Goal: Communication & Community: Answer question/provide support

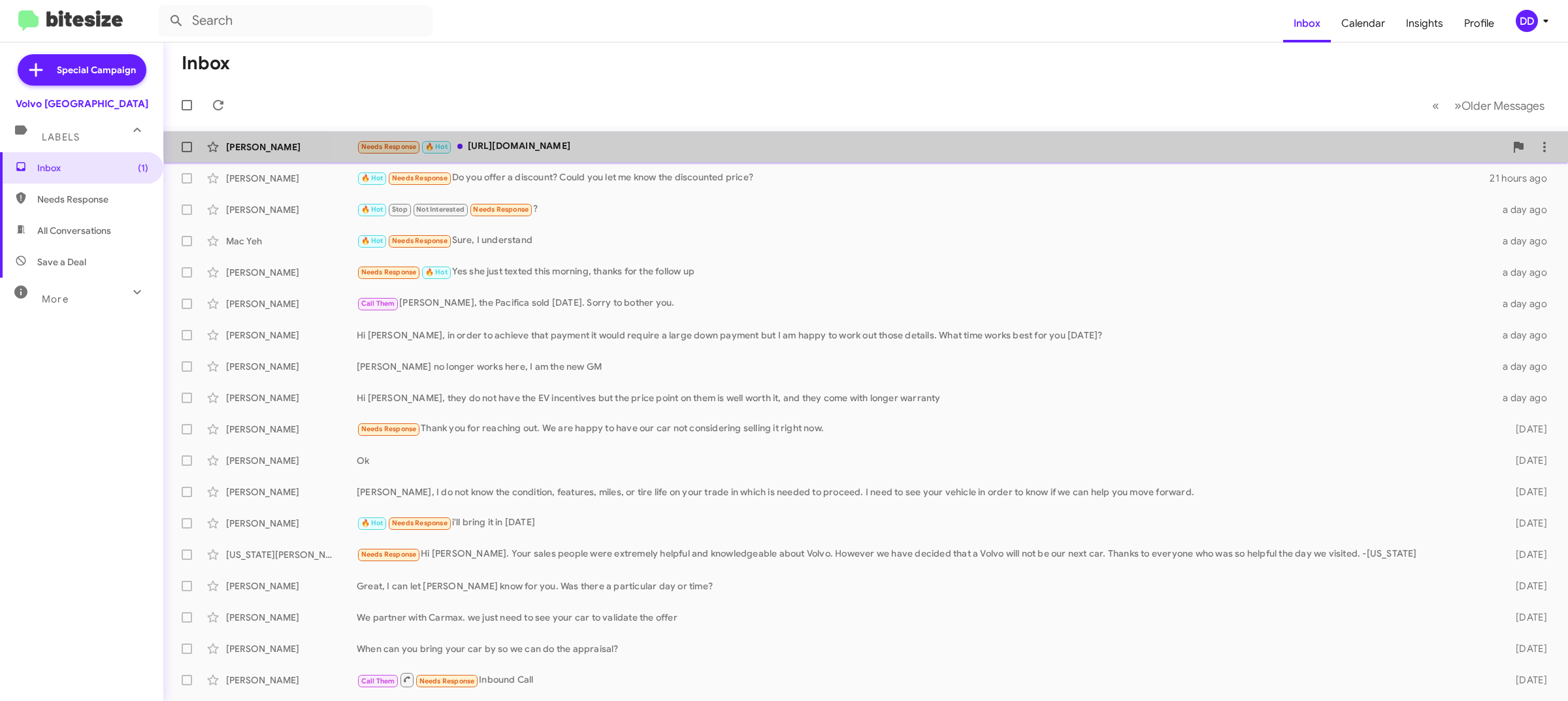
click at [1035, 144] on div "Needs Response 🔥 Hot [URL][DOMAIN_NAME]" at bounding box center [931, 146] width 1148 height 15
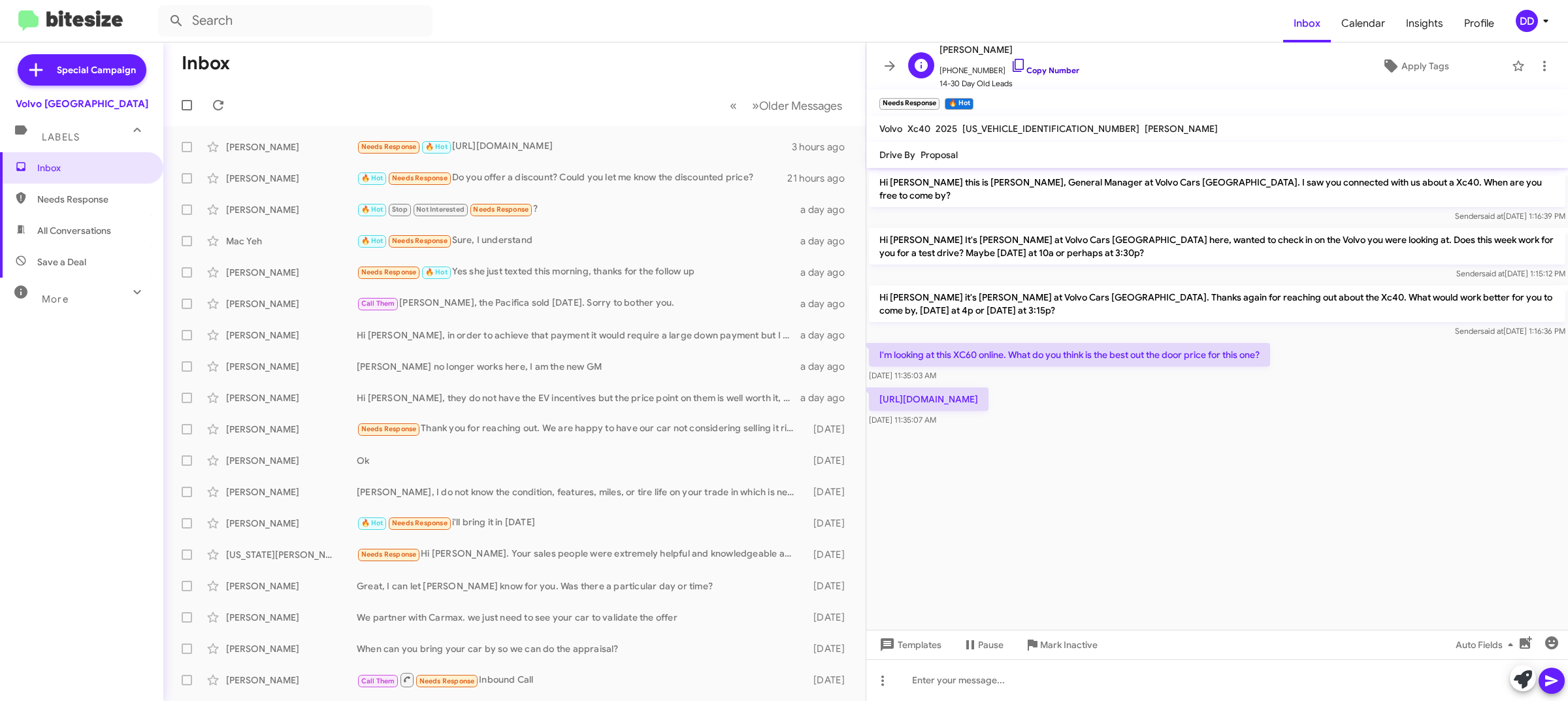
click at [1043, 70] on link "Copy Number" at bounding box center [1044, 70] width 69 height 10
drag, startPoint x: 1422, startPoint y: 386, endPoint x: 876, endPoint y: 390, distance: 546.0
click at [876, 390] on p "[URL][DOMAIN_NAME]" at bounding box center [928, 399] width 120 height 23
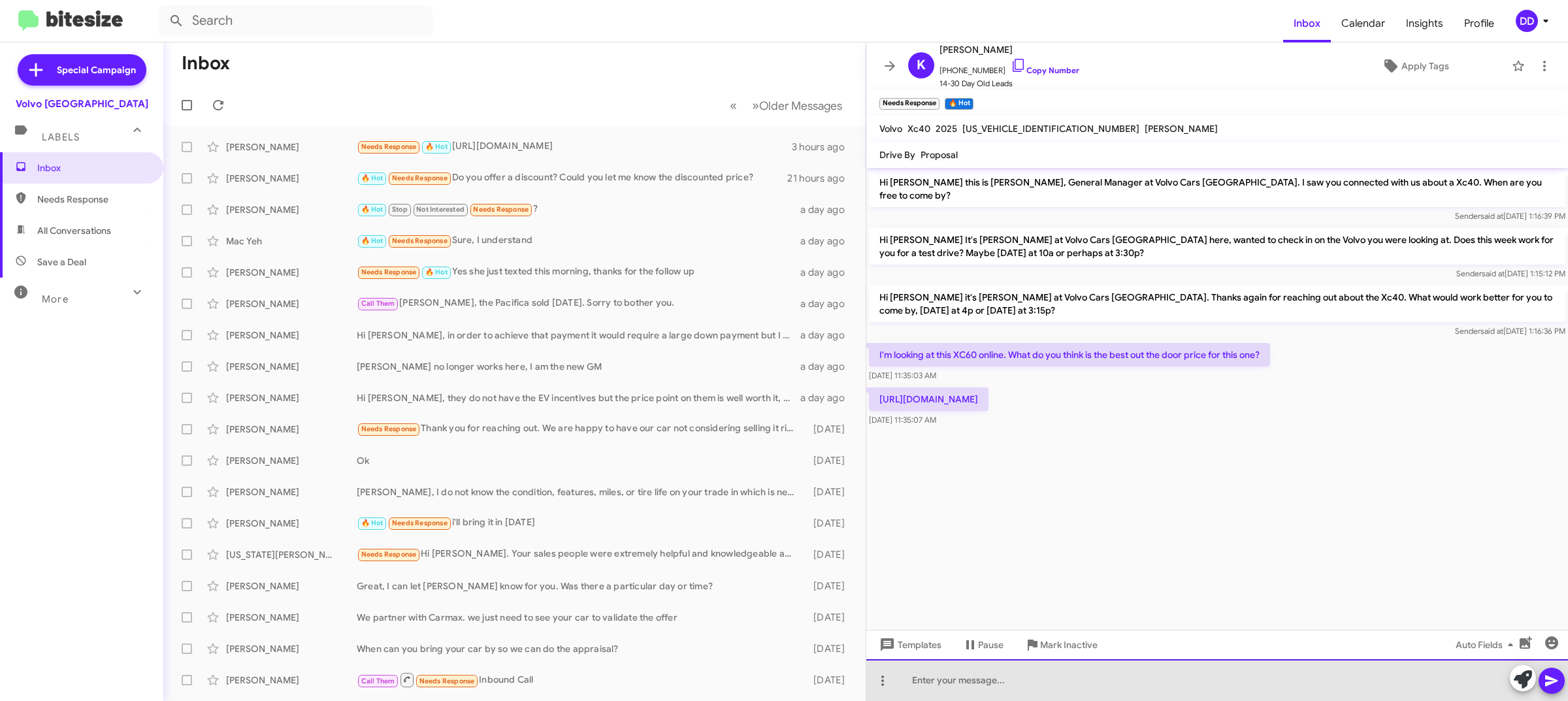
click at [1053, 675] on div at bounding box center [1217, 680] width 702 height 42
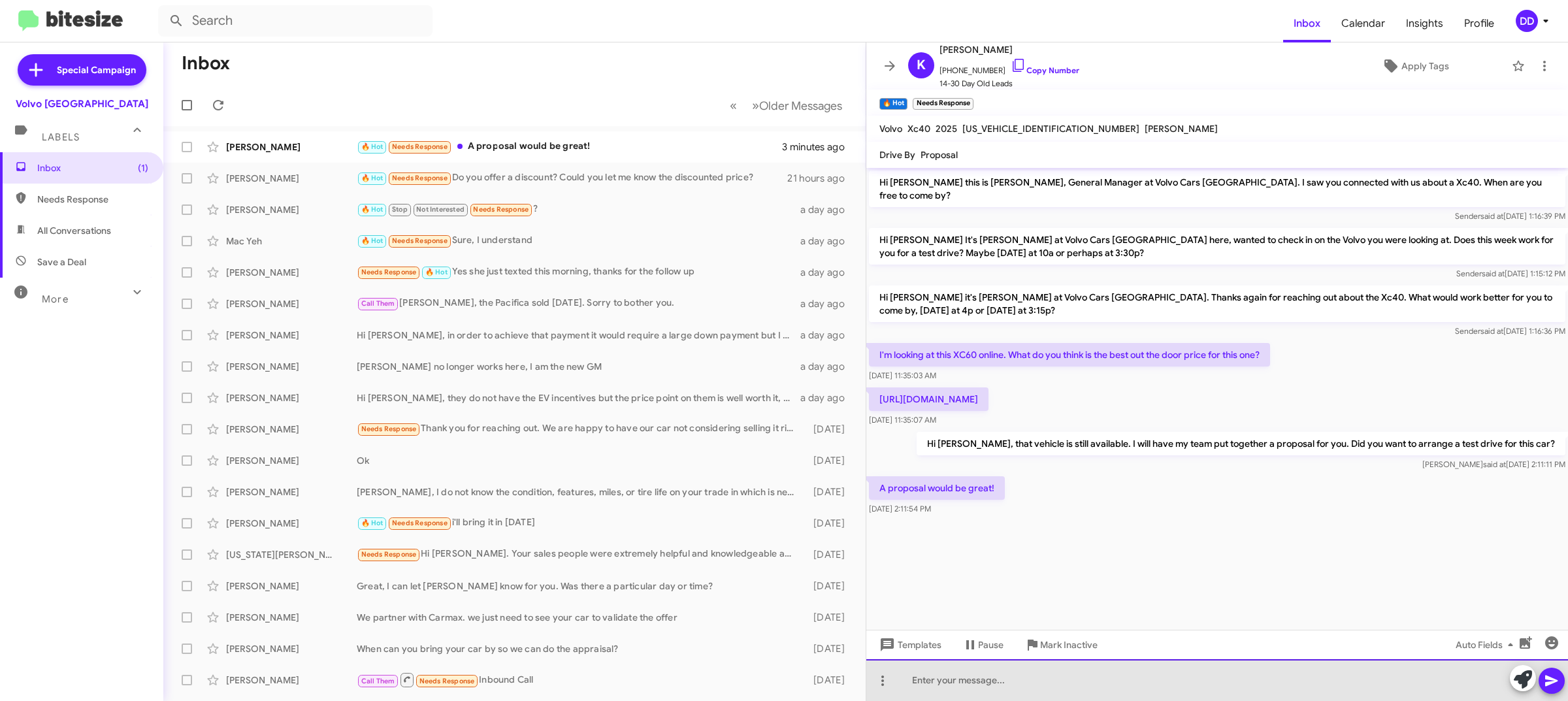
click at [993, 686] on div at bounding box center [1217, 680] width 702 height 42
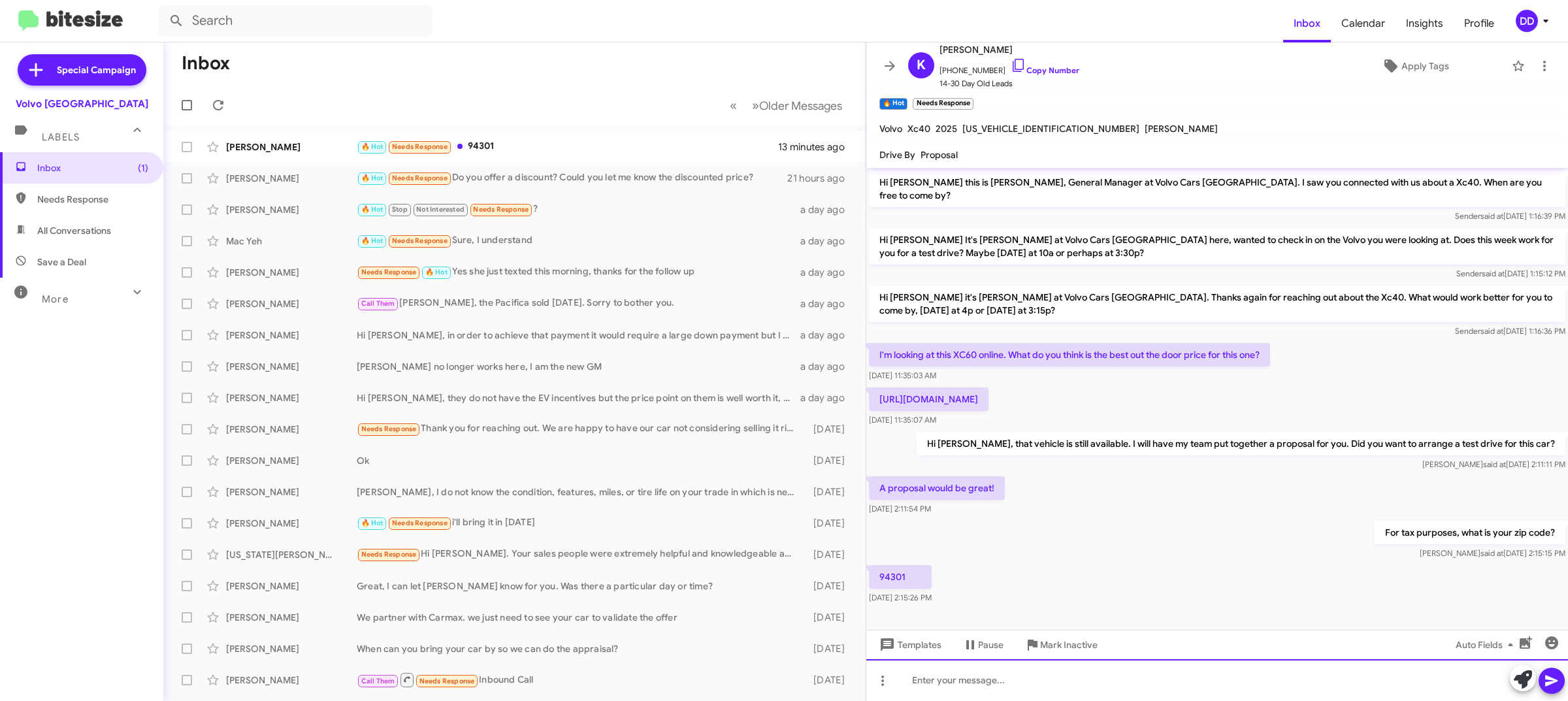
click at [1046, 682] on div at bounding box center [1217, 680] width 702 height 42
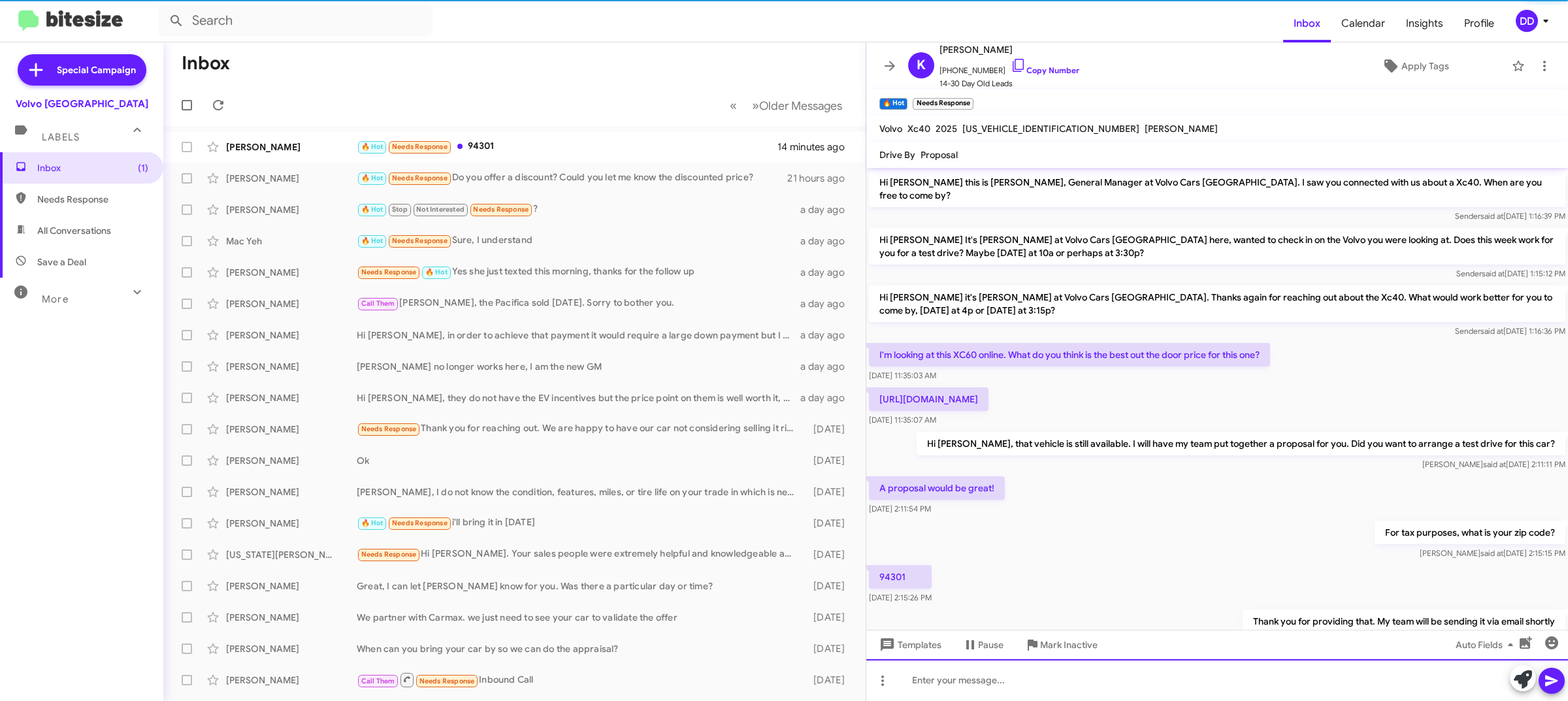
scroll to position [40, 0]
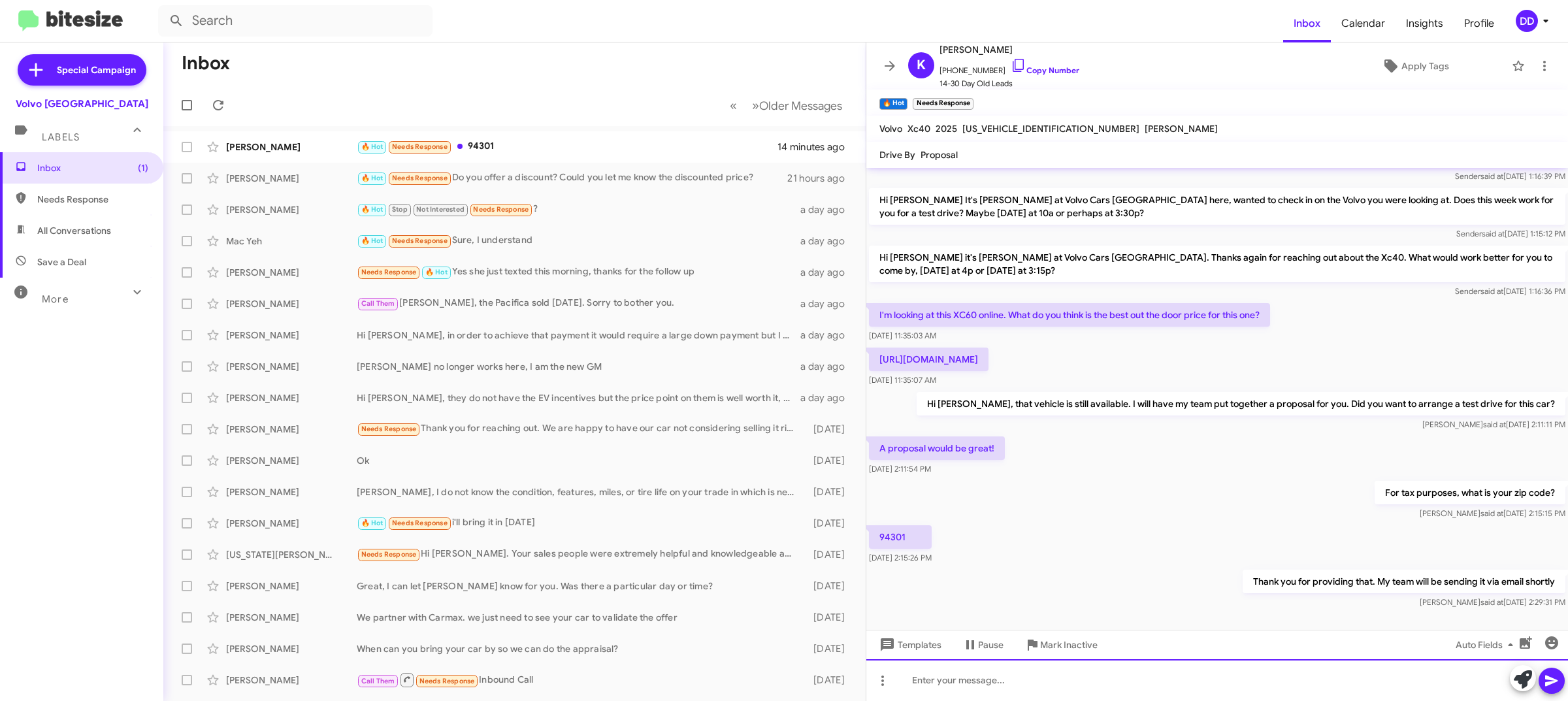
click at [1173, 670] on div at bounding box center [1217, 680] width 702 height 42
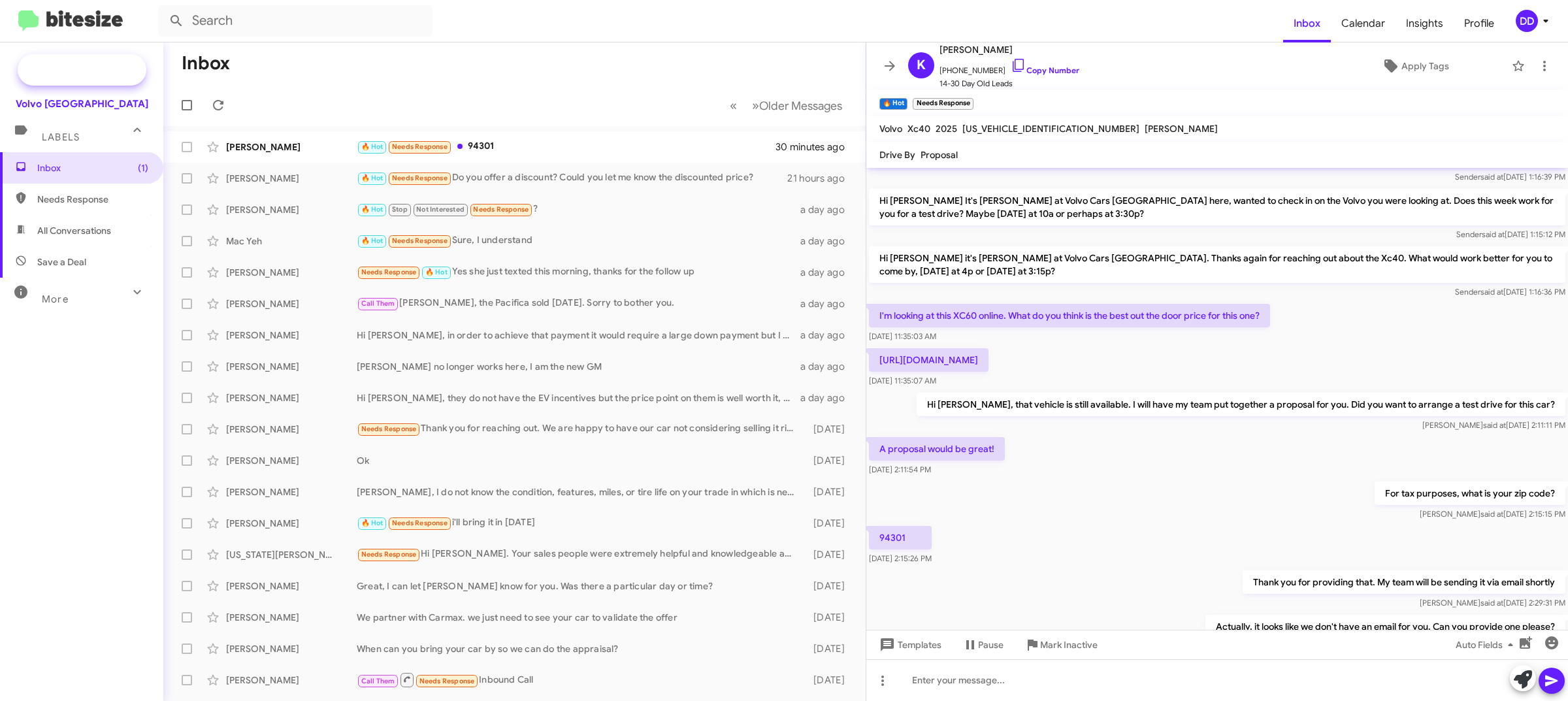
scroll to position [0, 0]
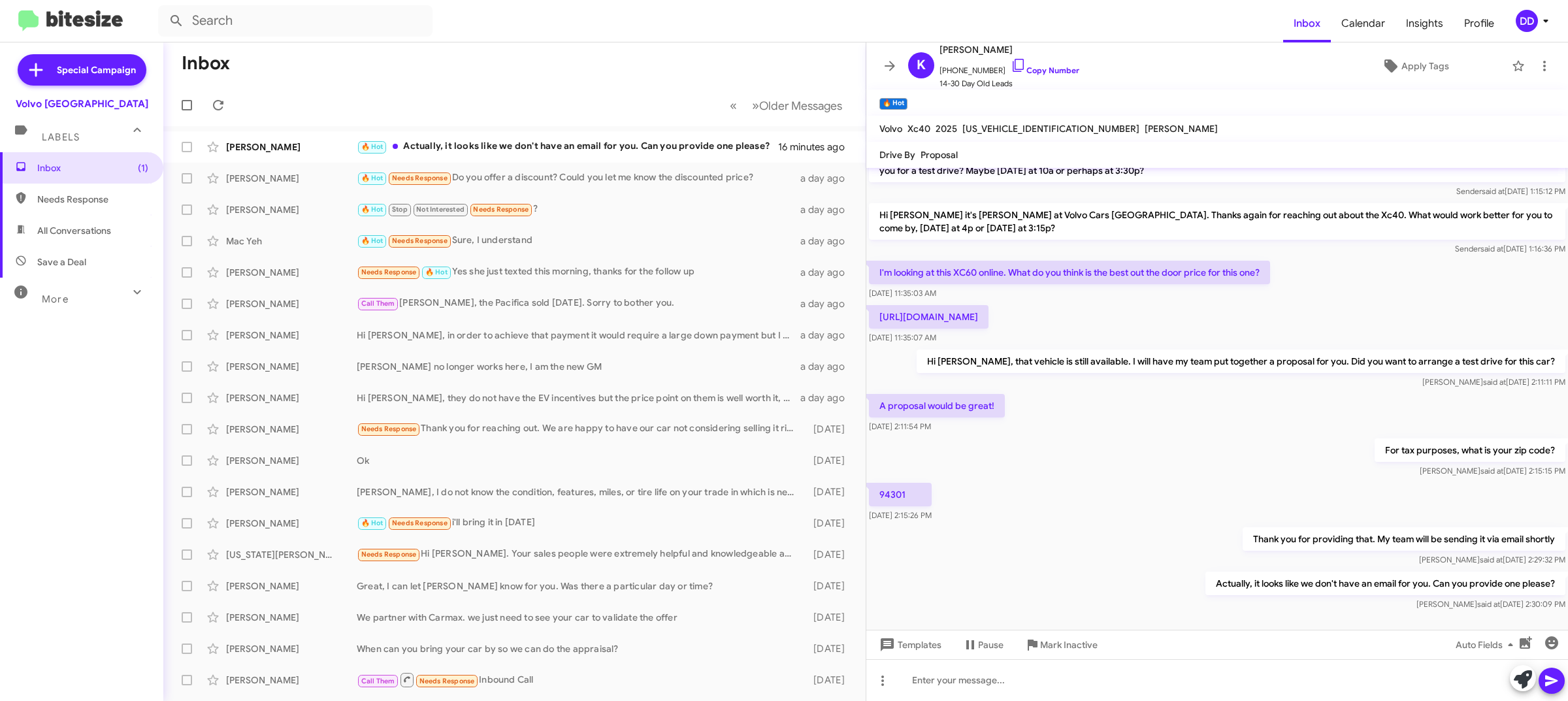
scroll to position [88, 0]
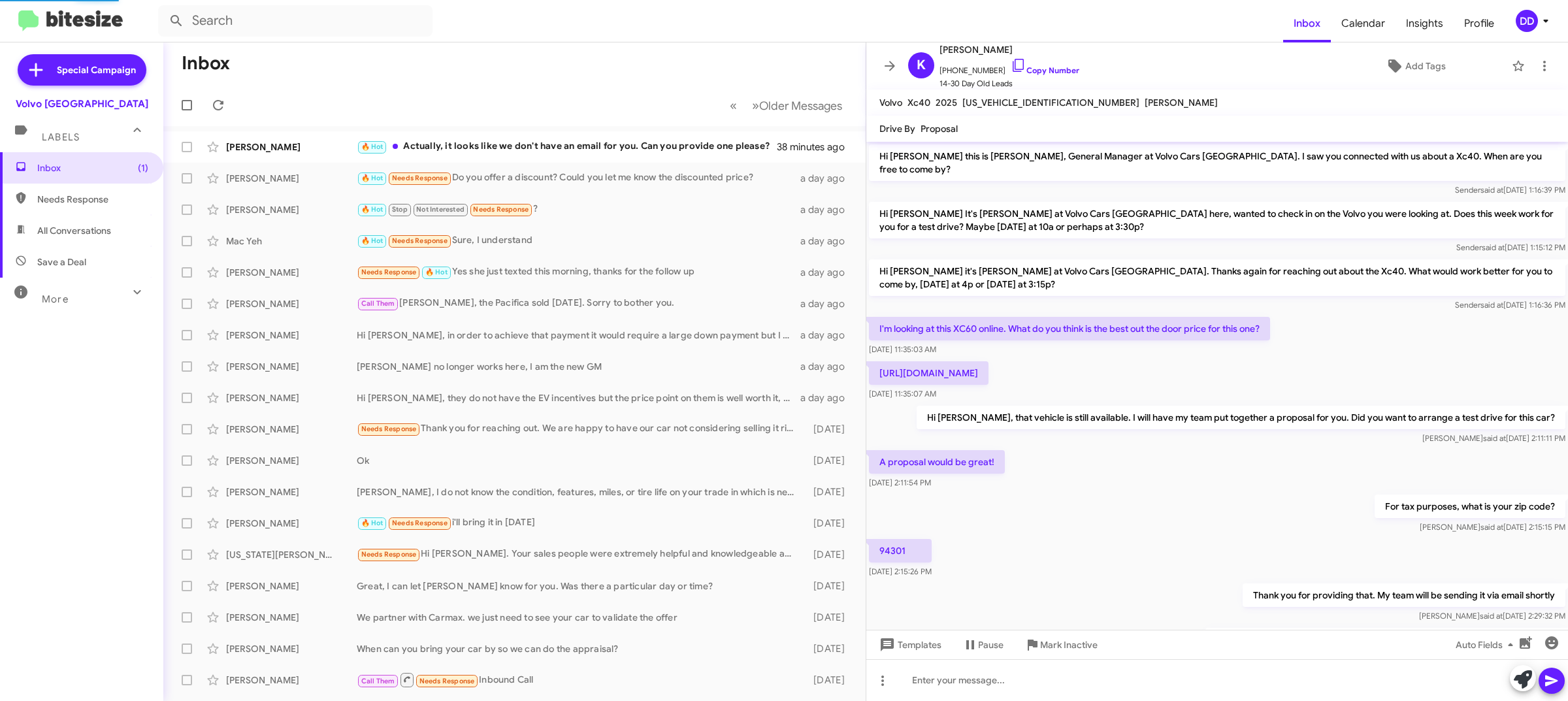
scroll to position [8, 0]
